Goal: Transaction & Acquisition: Download file/media

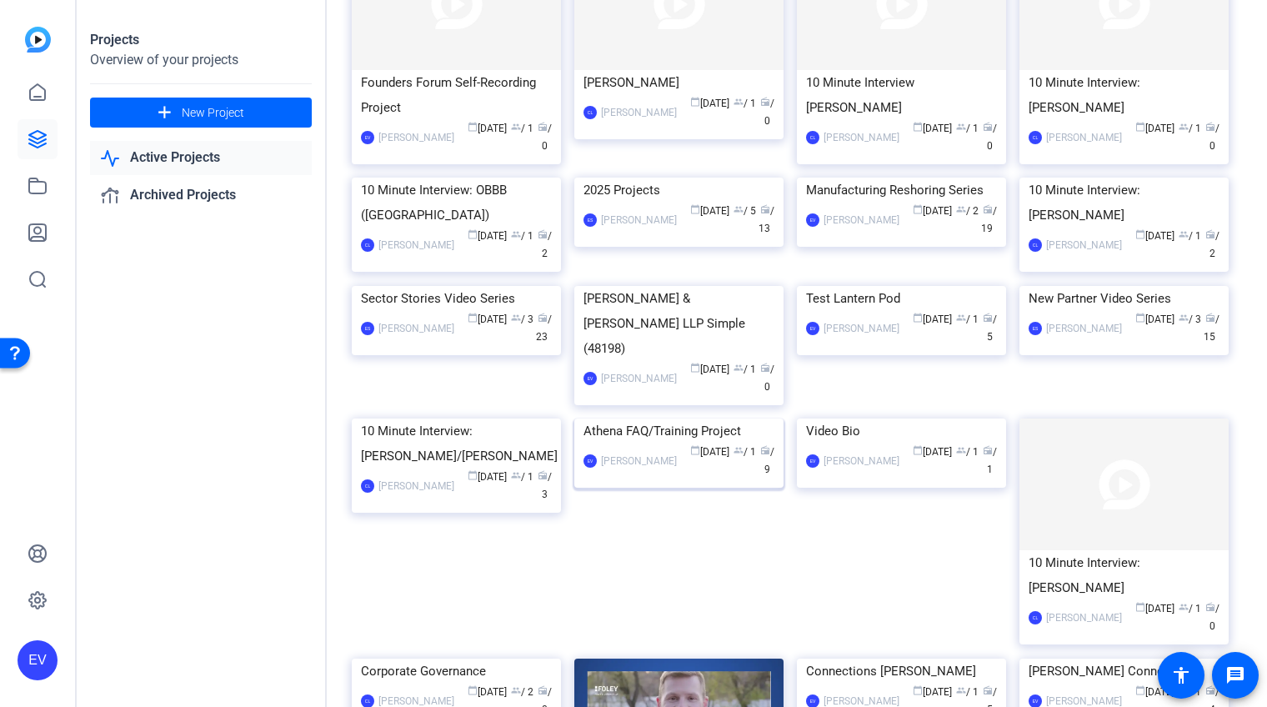
scroll to position [711, 0]
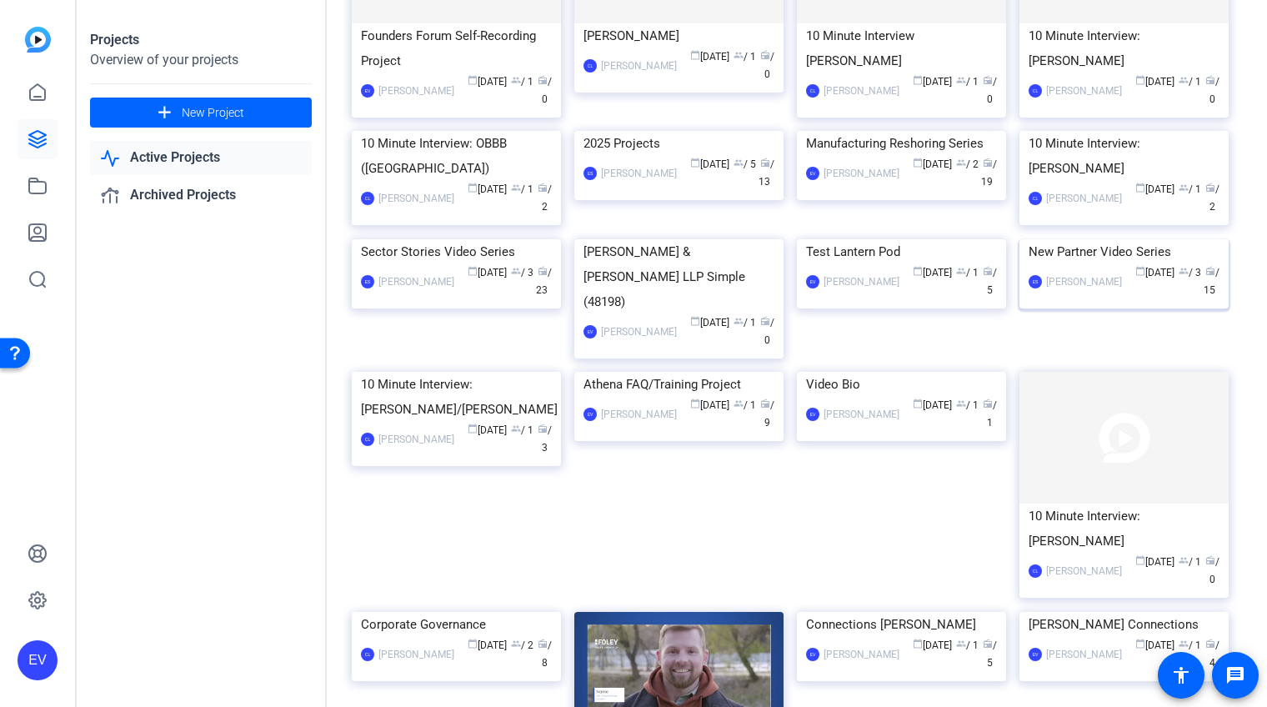
click at [1133, 239] on img at bounding box center [1124, 239] width 209 height 0
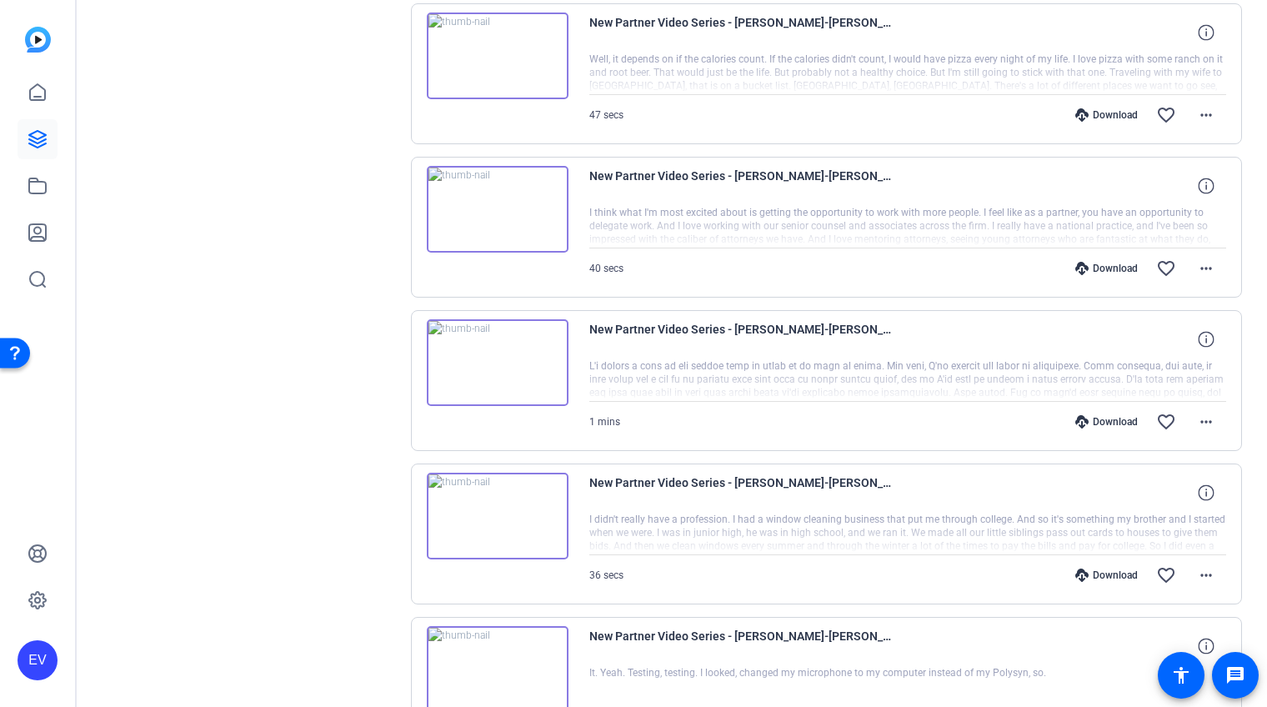
scroll to position [1273, 0]
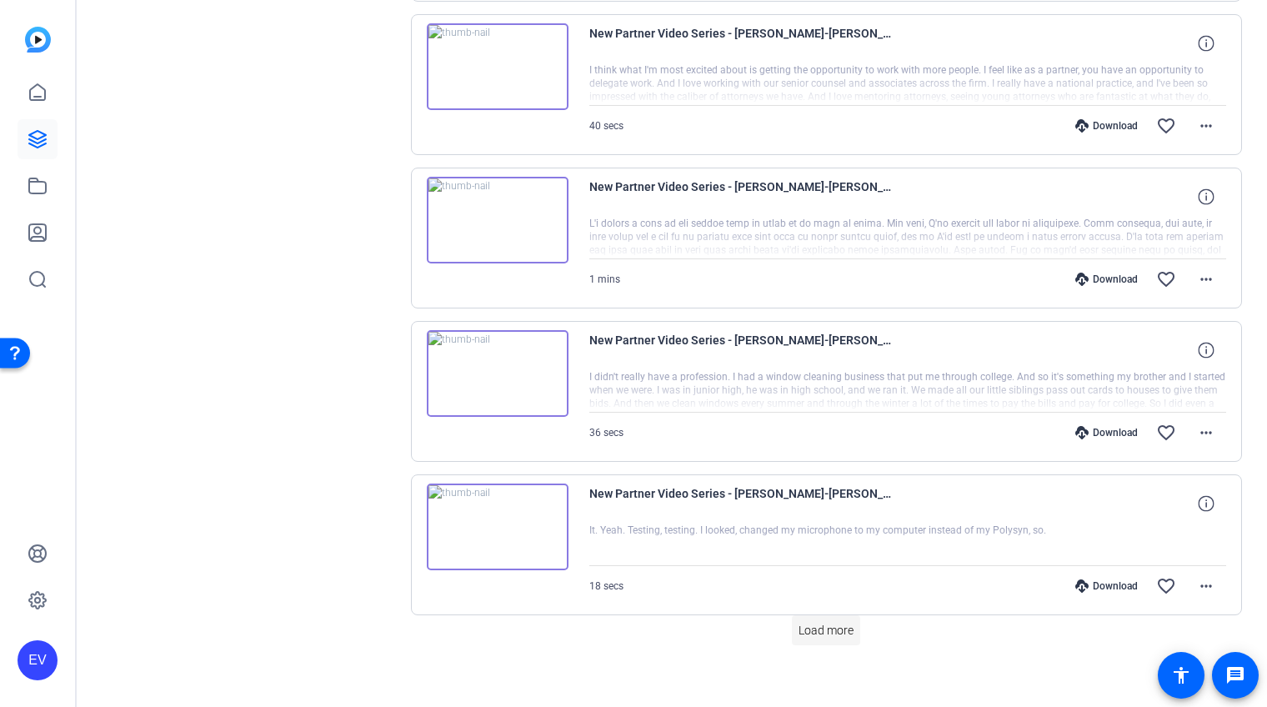
click at [820, 624] on span "Load more" at bounding box center [826, 631] width 55 height 18
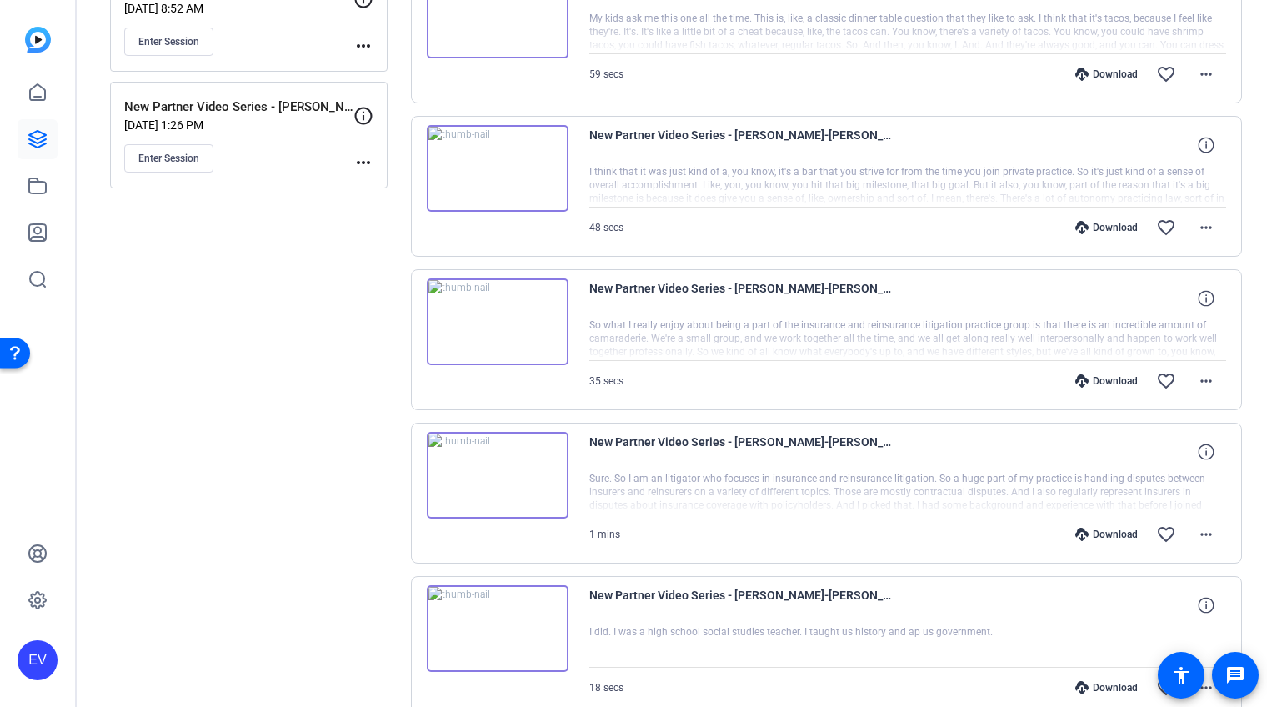
scroll to position [0, 0]
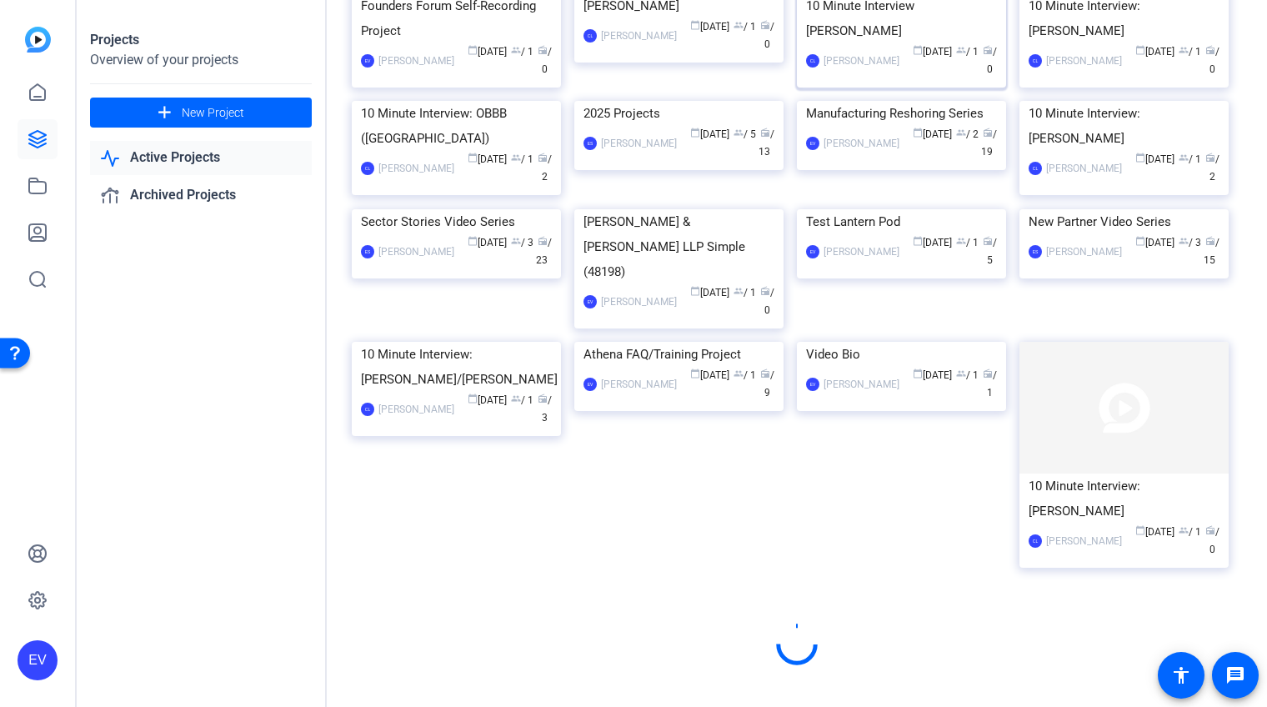
scroll to position [807, 0]
click at [485, 209] on img at bounding box center [456, 209] width 209 height 0
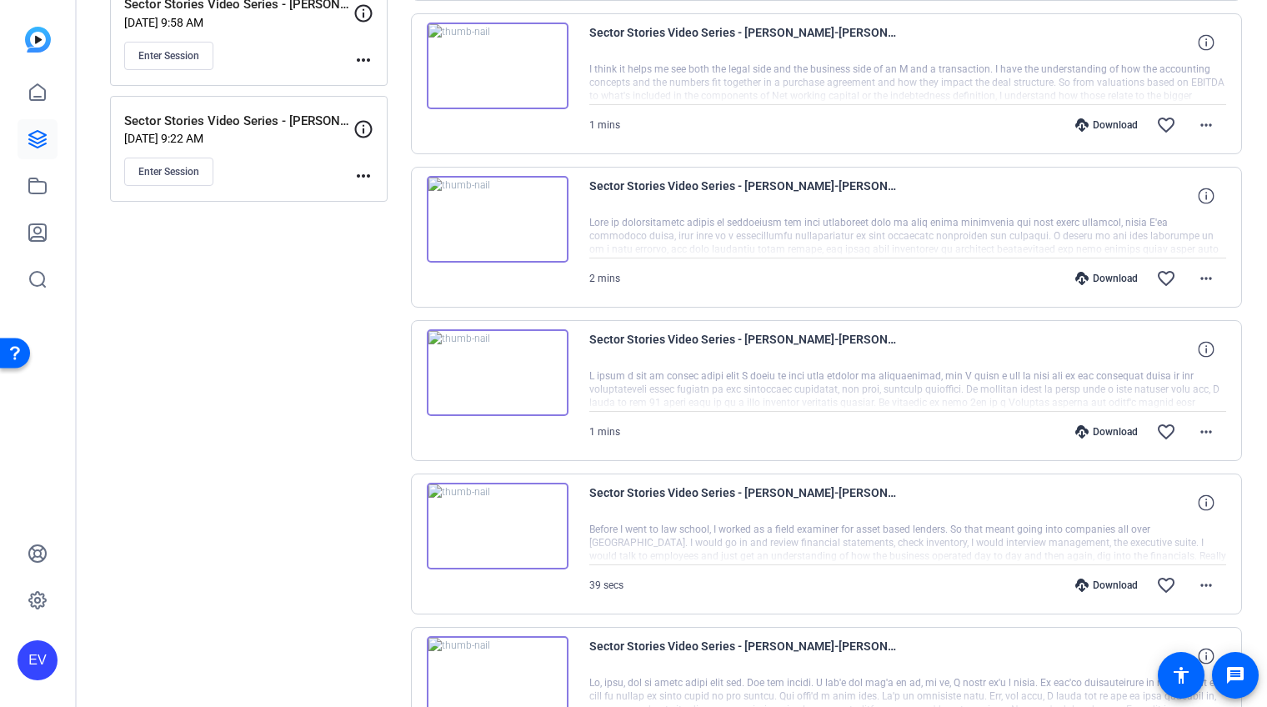
scroll to position [685, 0]
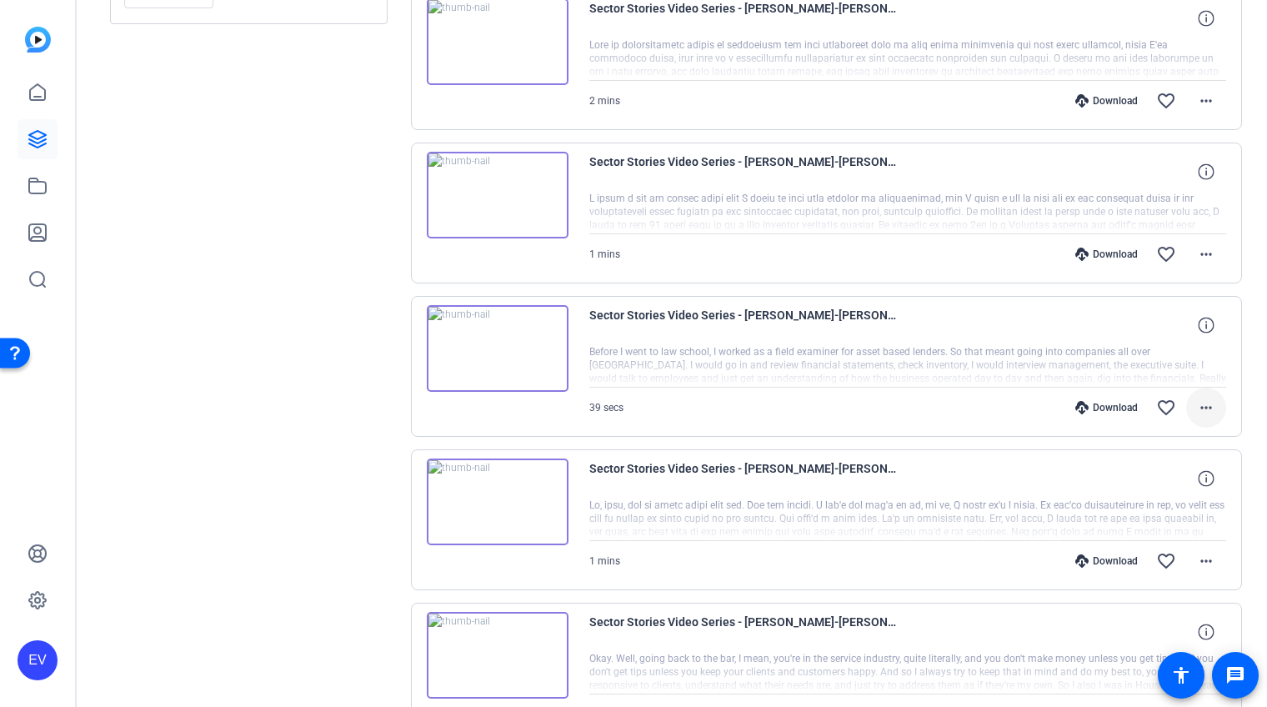
click at [1210, 399] on mat-icon "more_horiz" at bounding box center [1206, 408] width 20 height 20
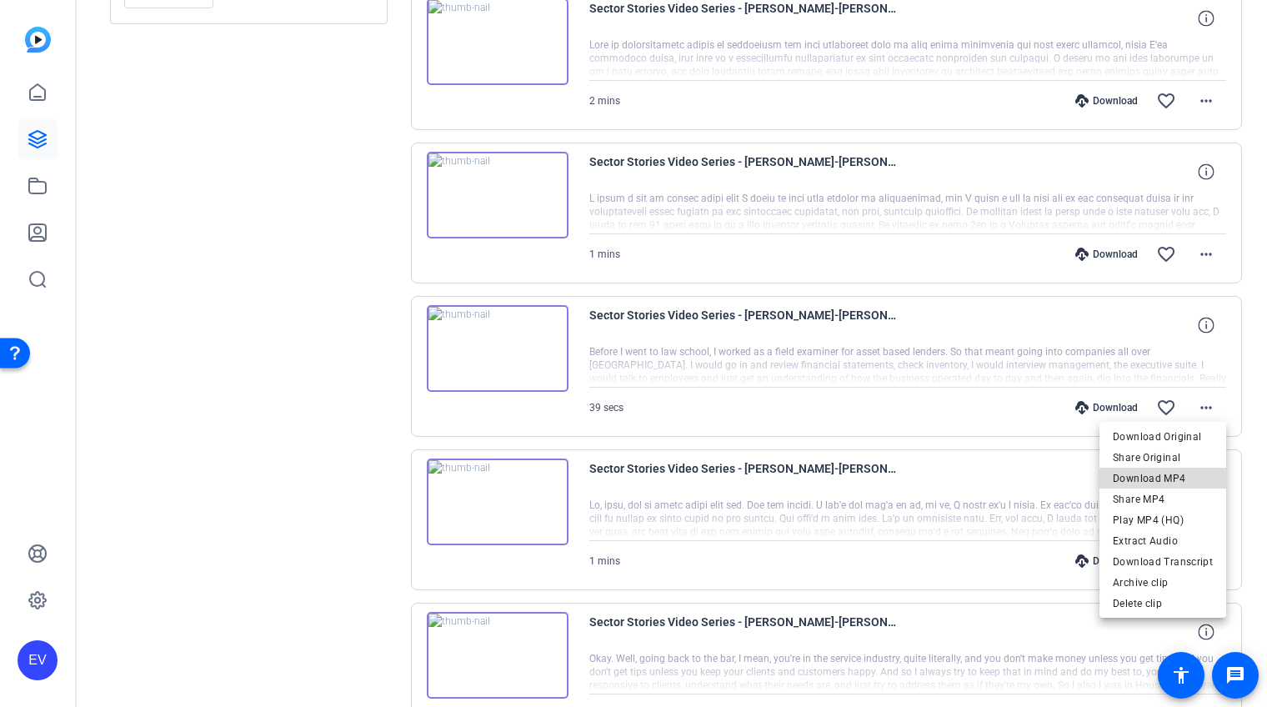
click at [1177, 480] on span "Download MP4" at bounding box center [1163, 478] width 100 height 20
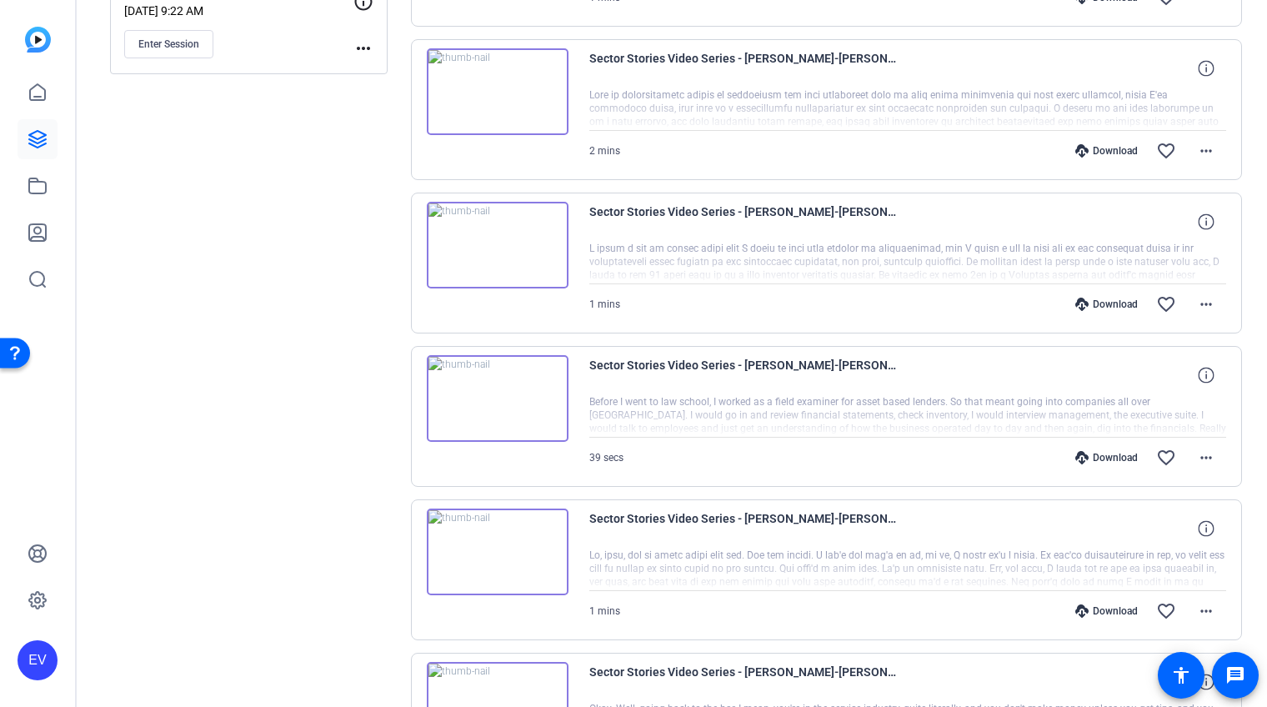
scroll to position [621, 0]
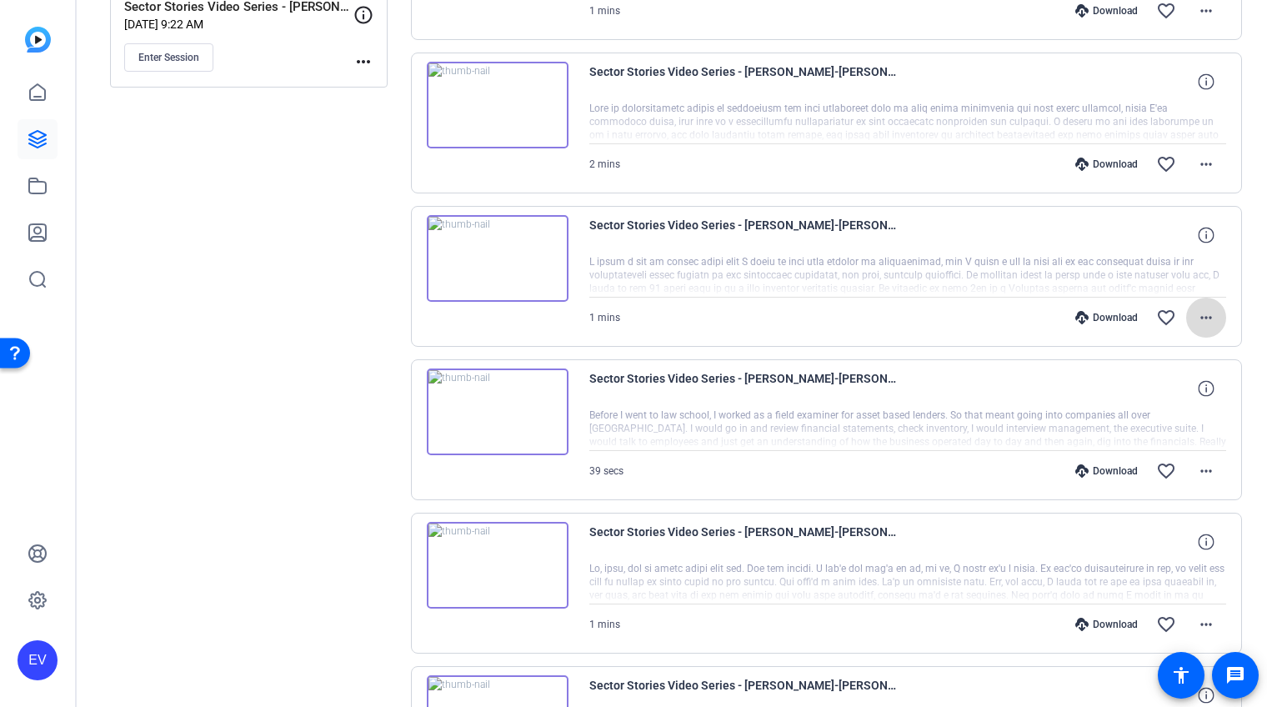
click at [1202, 309] on mat-icon "more_horiz" at bounding box center [1206, 318] width 20 height 20
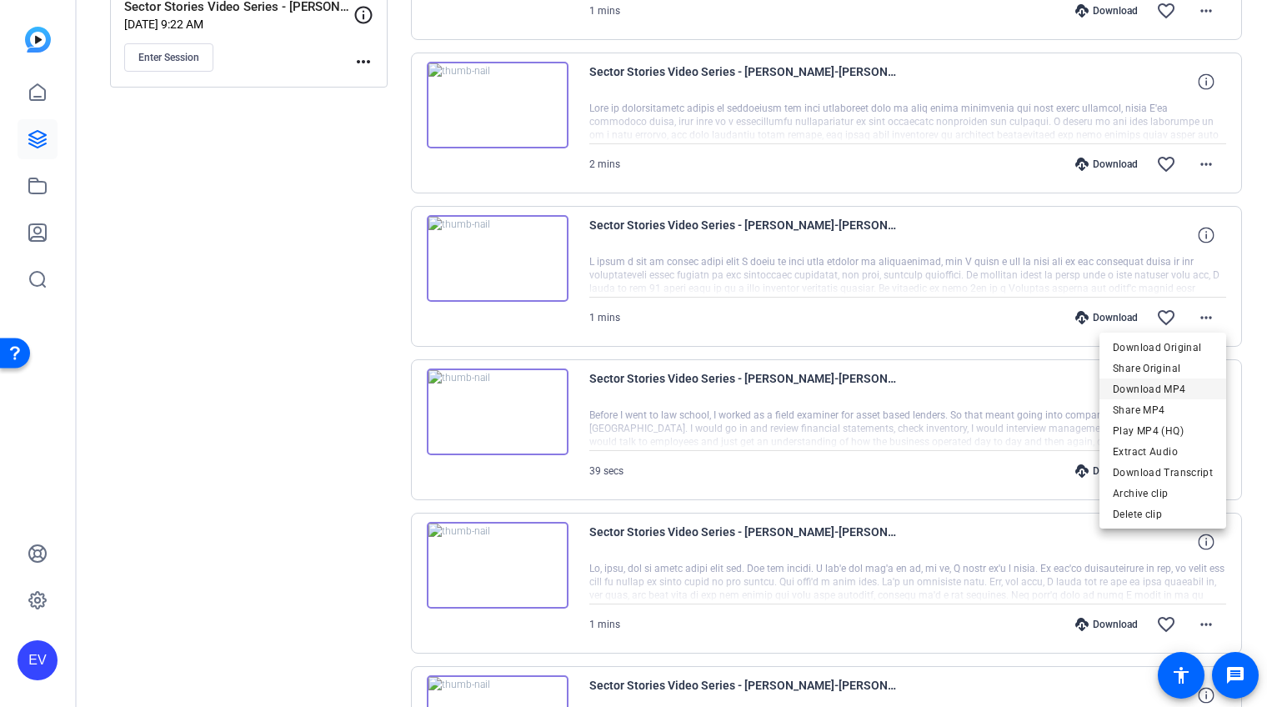
click at [1185, 389] on span "Download MP4" at bounding box center [1163, 389] width 100 height 20
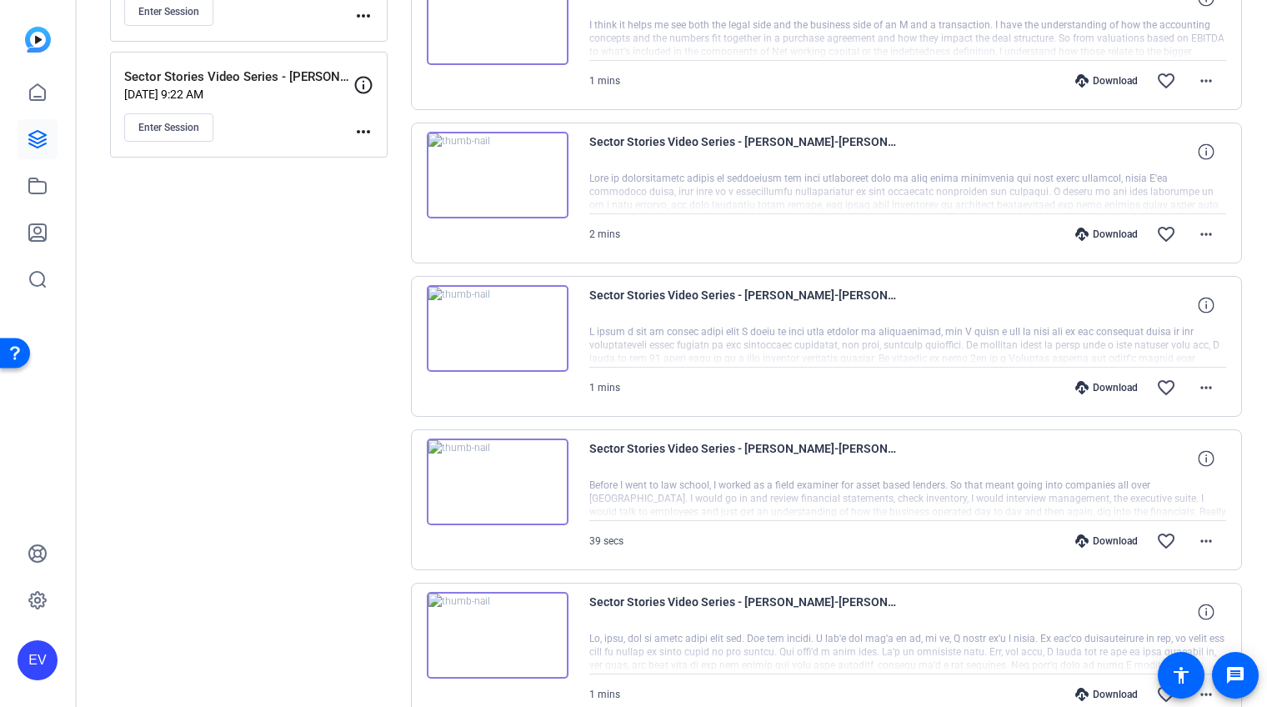
scroll to position [539, 0]
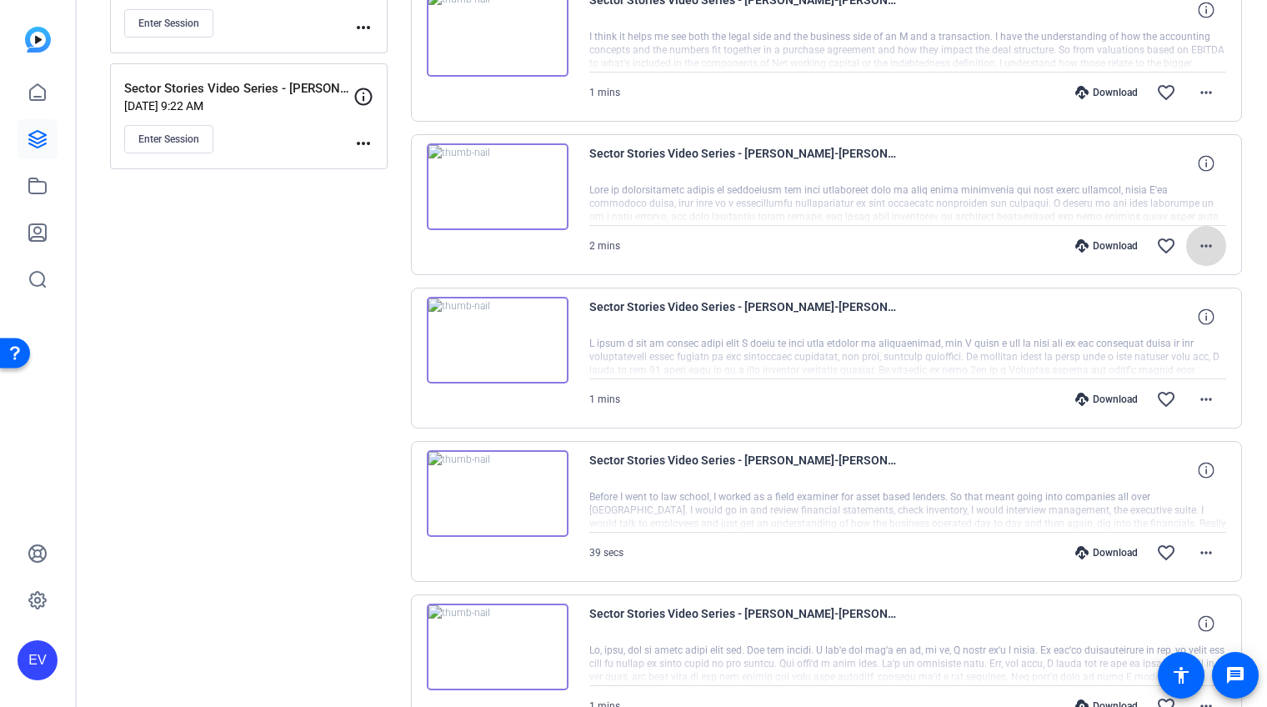
click at [1212, 240] on mat-icon "more_horiz" at bounding box center [1206, 246] width 20 height 20
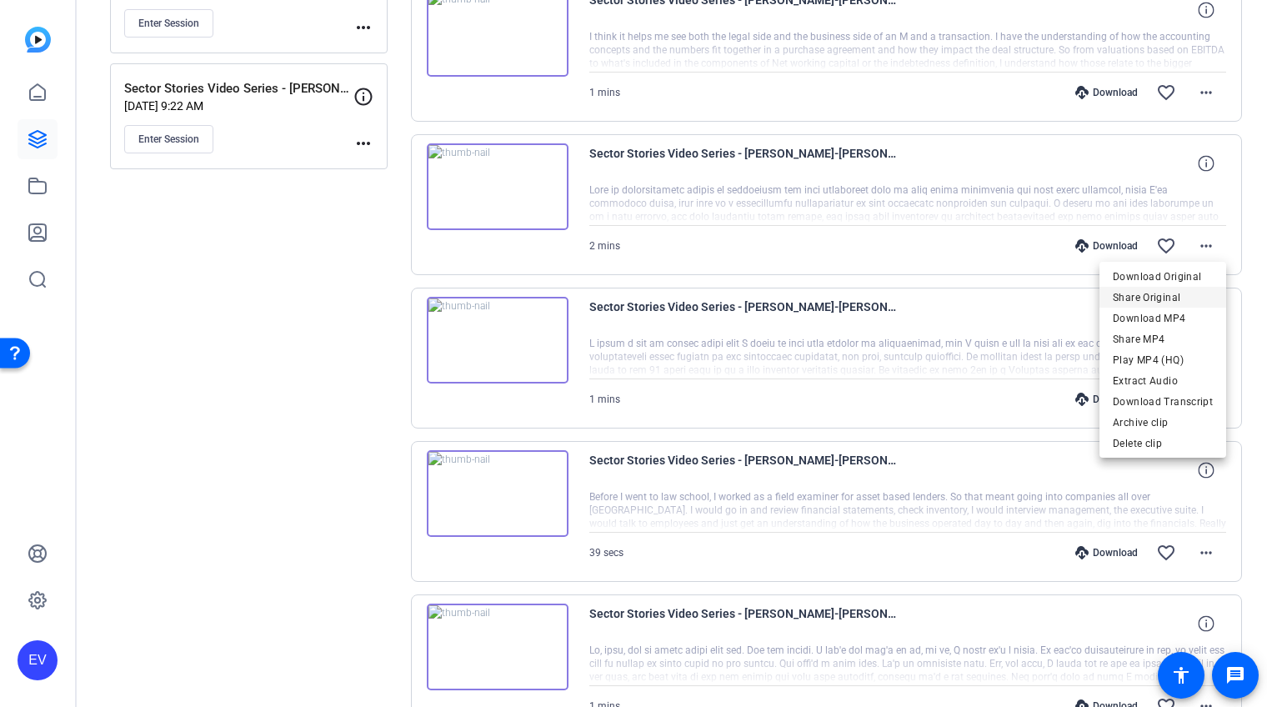
click at [1171, 305] on span "Share Original" at bounding box center [1163, 297] width 100 height 20
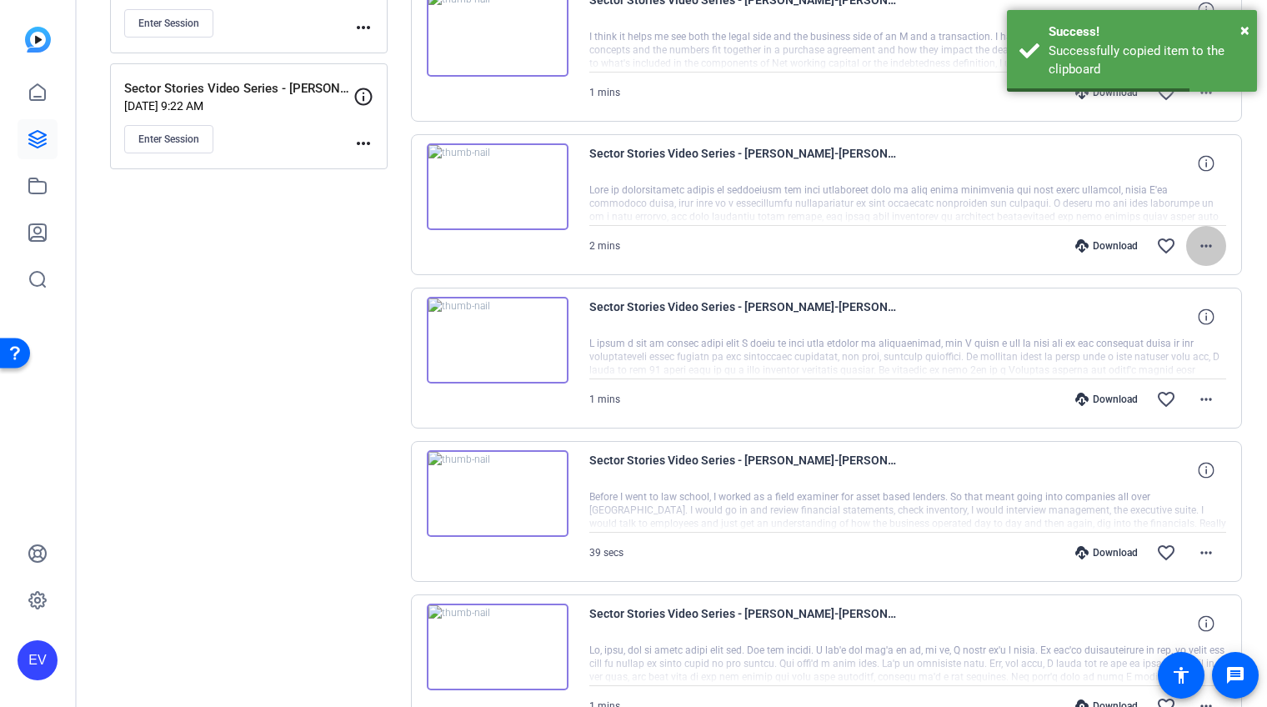
click at [1208, 241] on mat-icon "more_horiz" at bounding box center [1206, 246] width 20 height 20
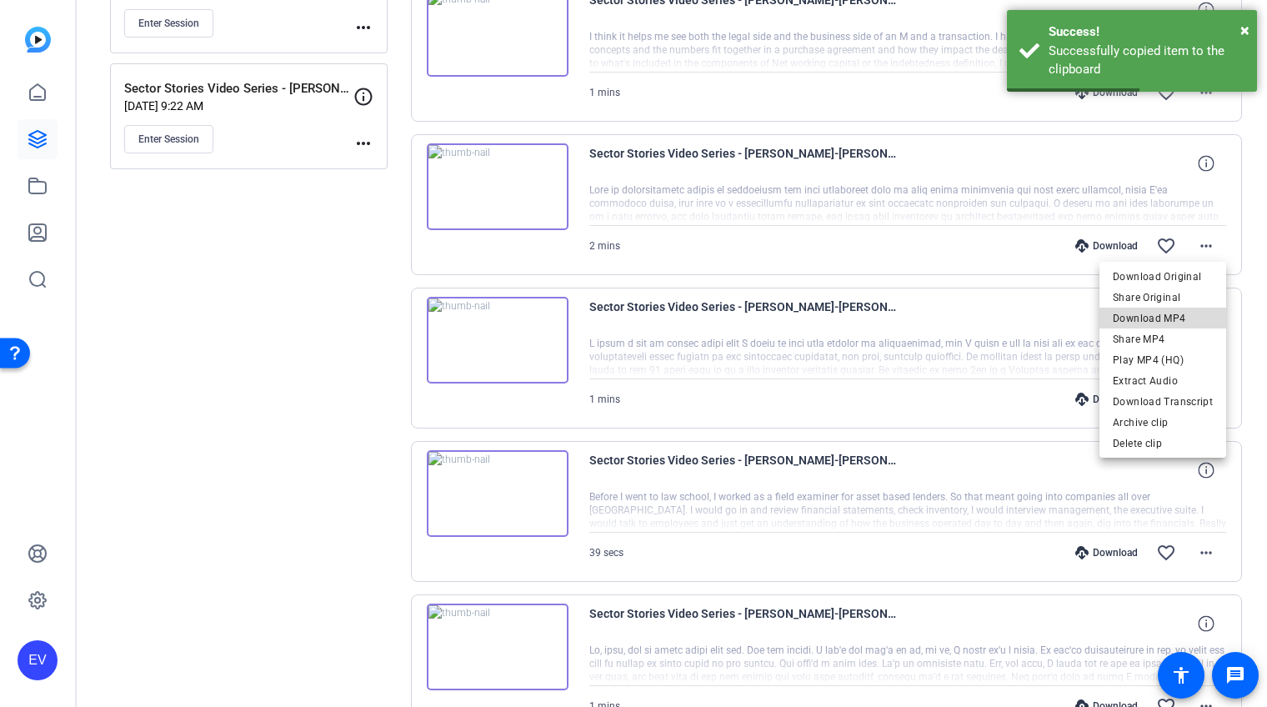
click at [1184, 319] on span "Download MP4" at bounding box center [1163, 318] width 100 height 20
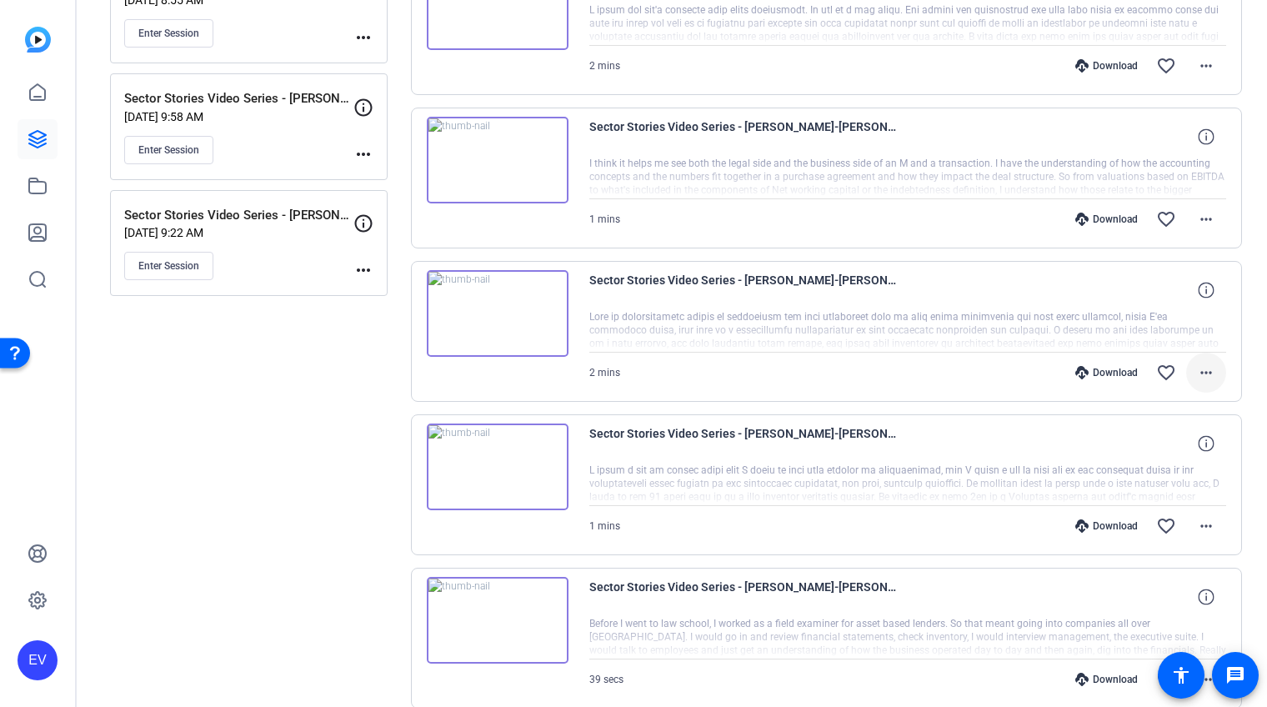
scroll to position [407, 0]
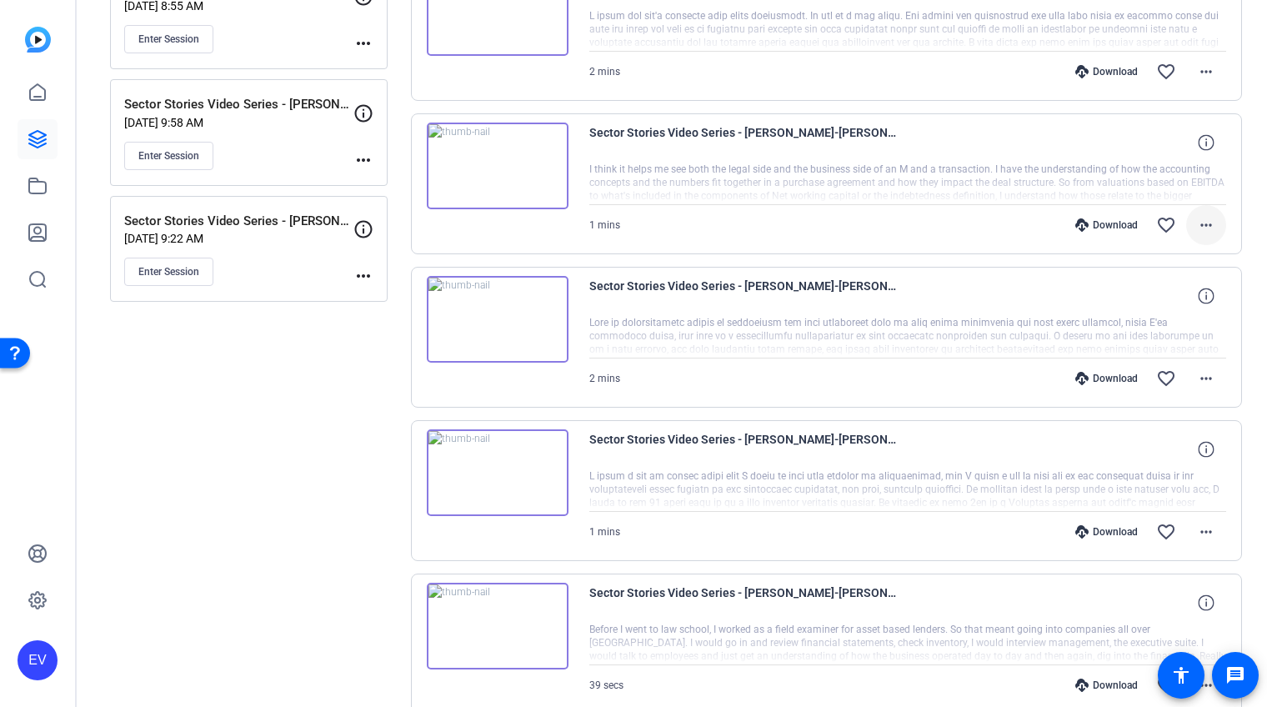
click at [1202, 222] on mat-icon "more_horiz" at bounding box center [1206, 225] width 20 height 20
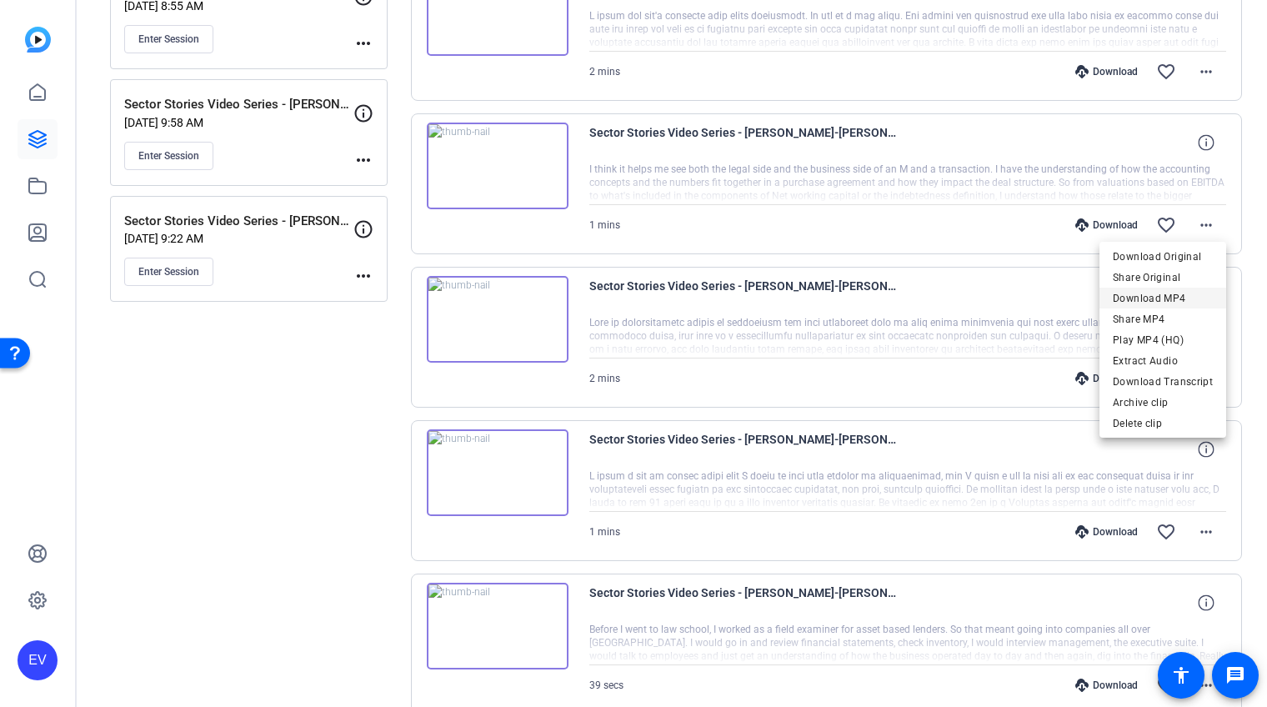
click at [1165, 293] on span "Download MP4" at bounding box center [1163, 298] width 100 height 20
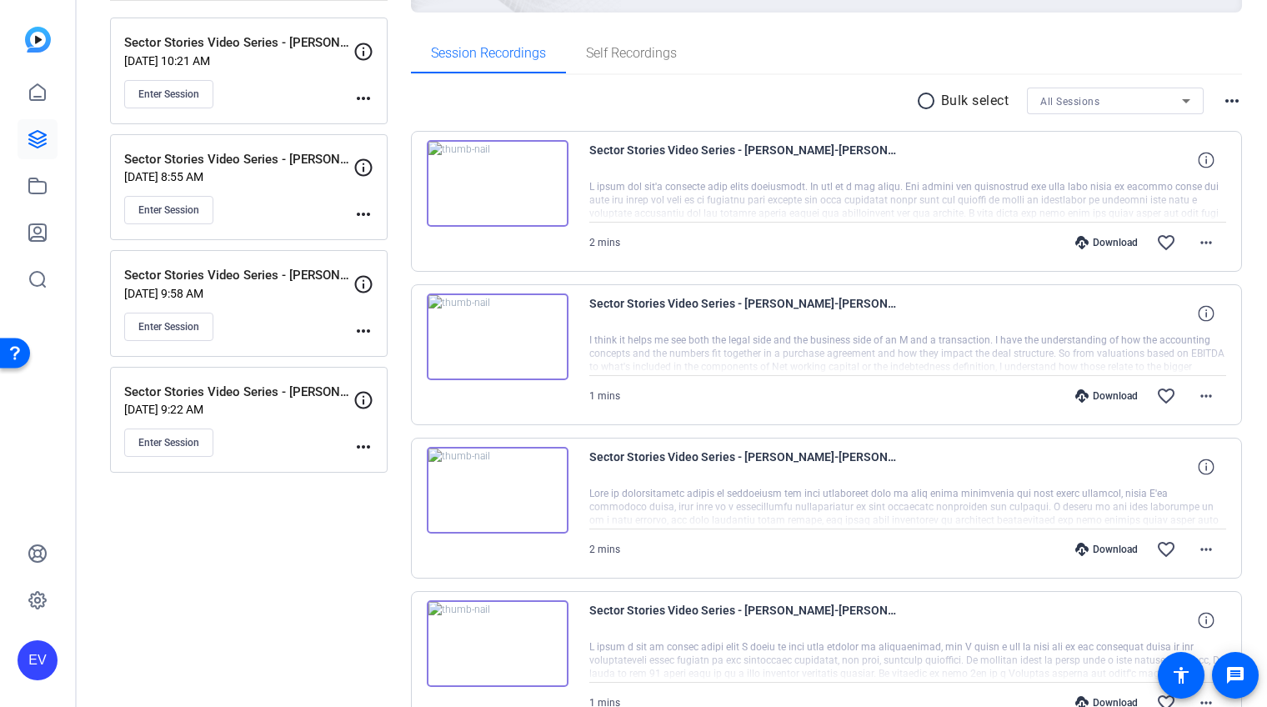
scroll to position [225, 0]
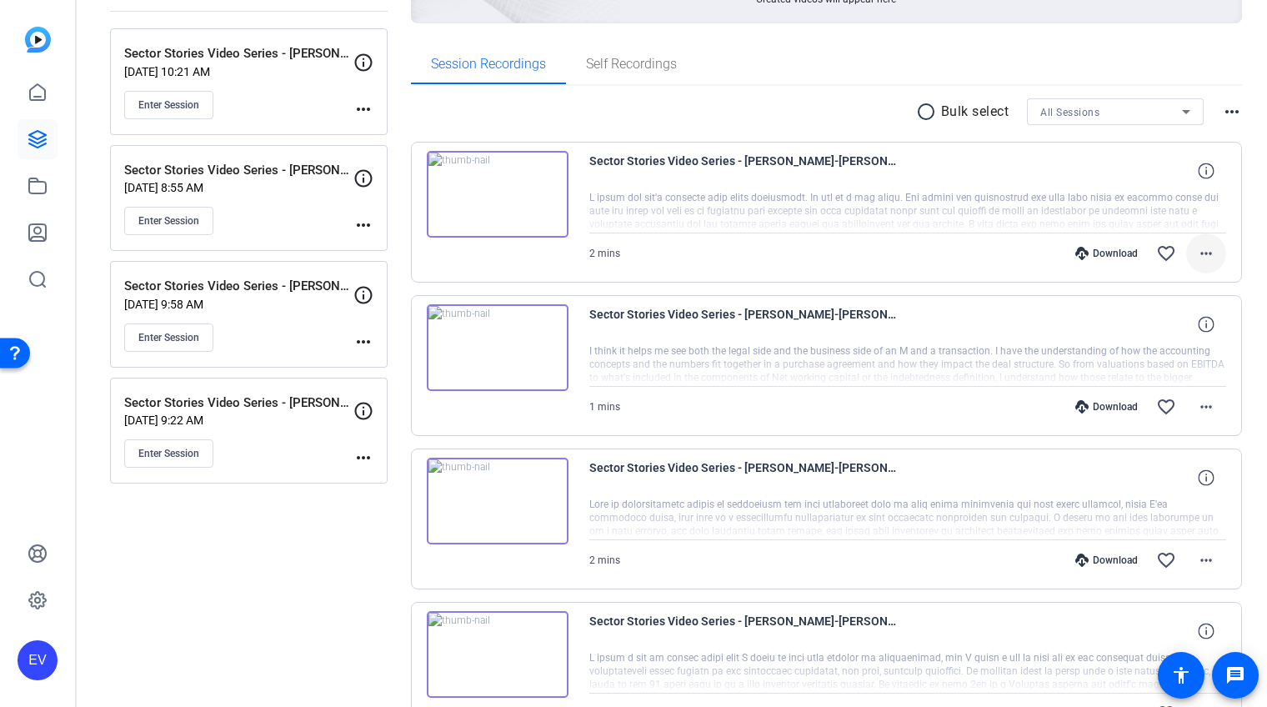
click at [1212, 253] on mat-icon "more_horiz" at bounding box center [1206, 253] width 20 height 20
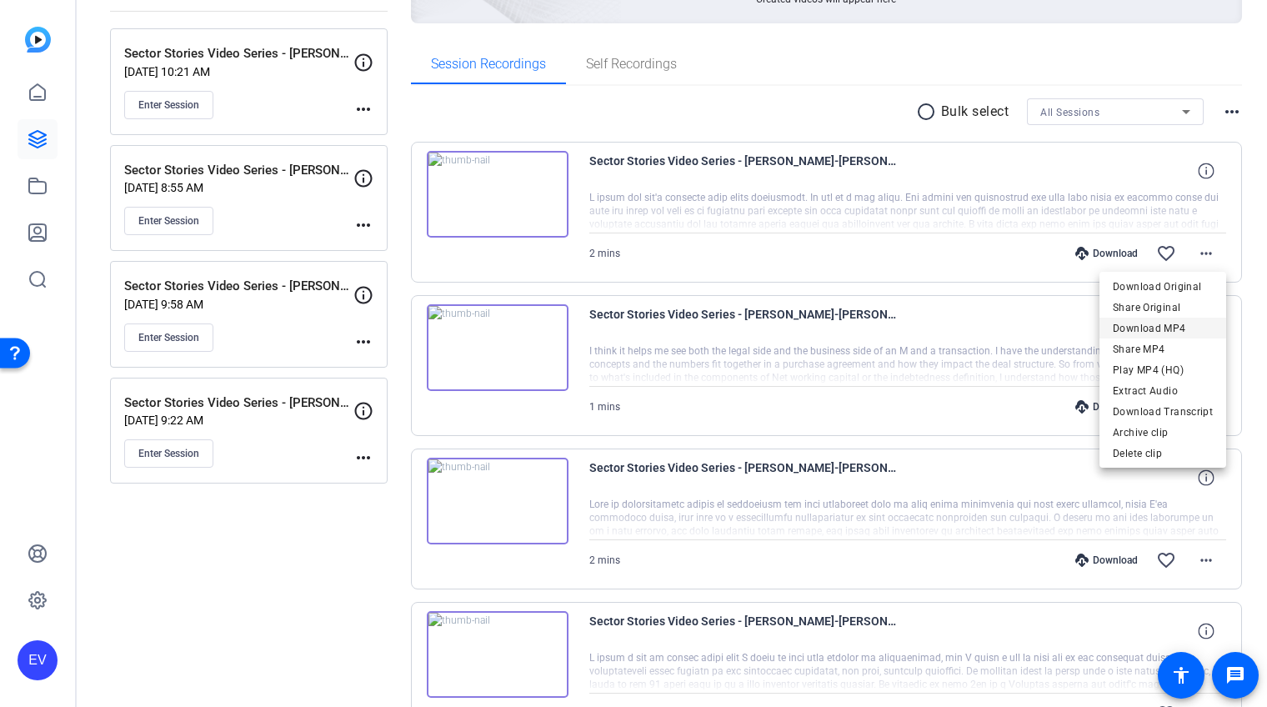
click at [1186, 324] on span "Download MP4" at bounding box center [1163, 329] width 100 height 20
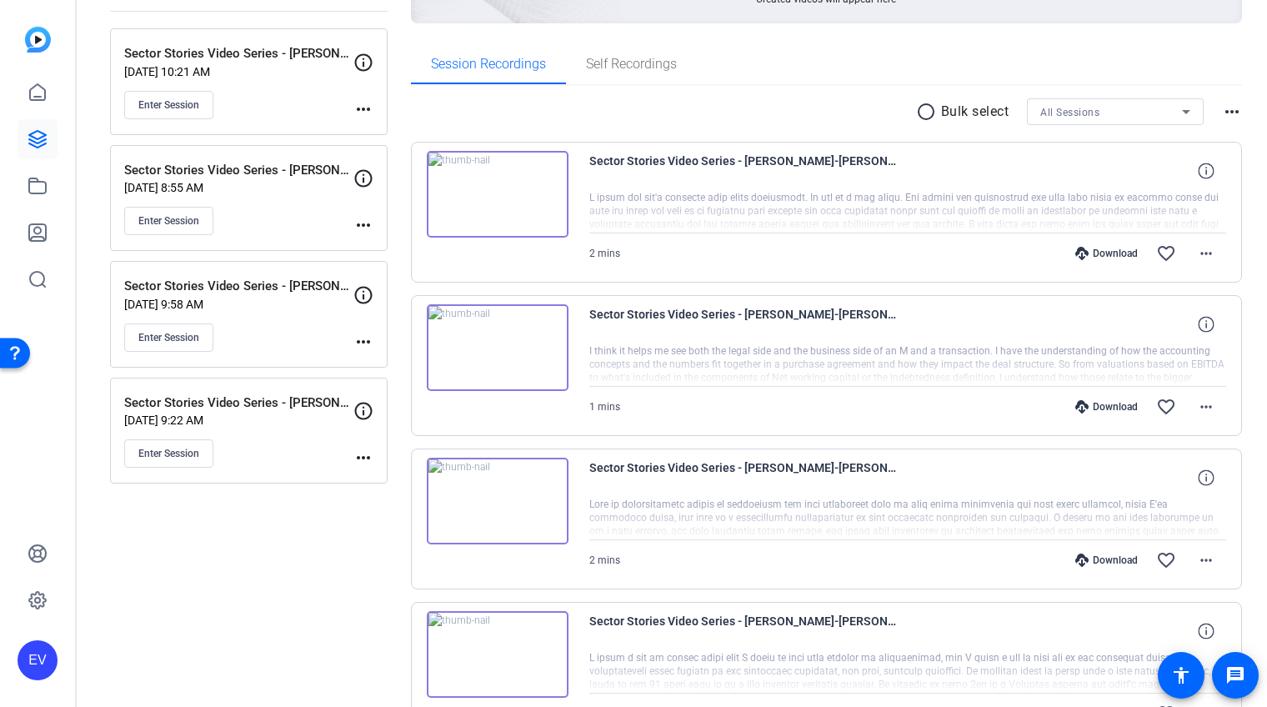
scroll to position [226, 0]
